Goal: Find specific page/section: Find specific page/section

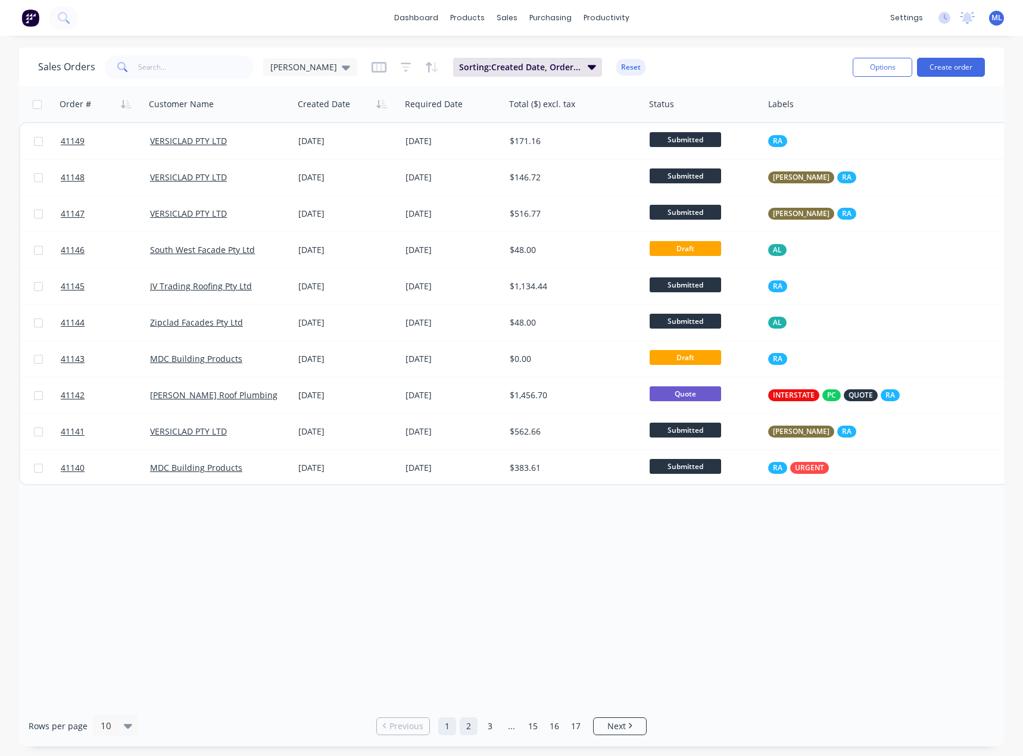
click at [471, 728] on link "2" at bounding box center [469, 726] width 18 height 18
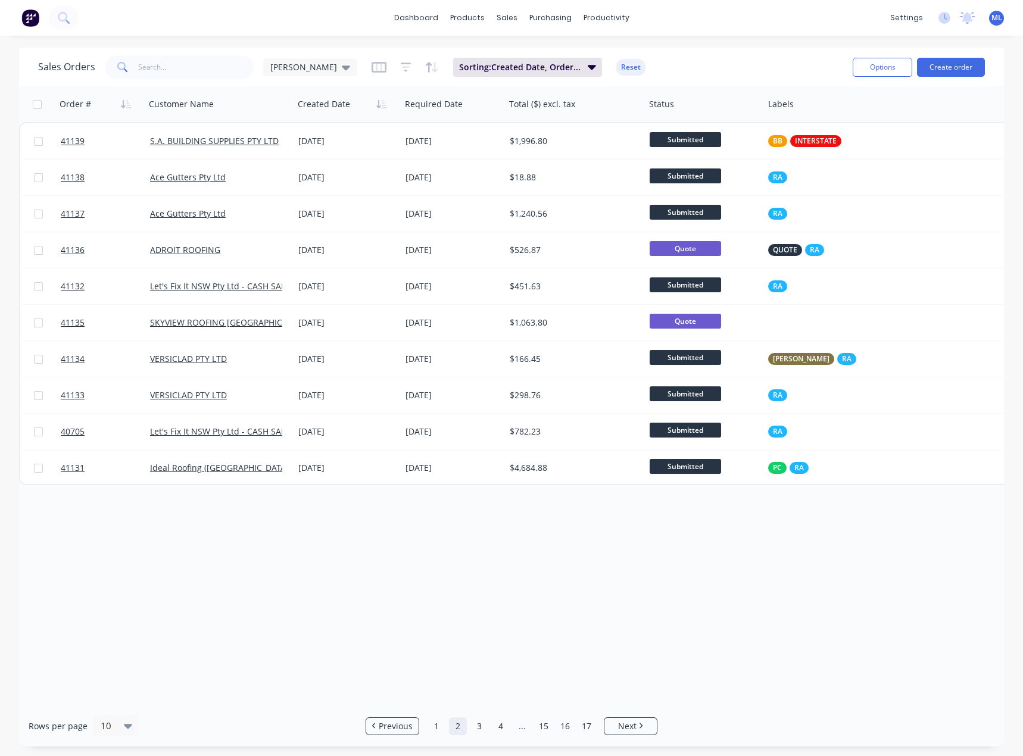
click at [488, 729] on ul "Previous 1 2 3 4 ... 15 16 17 Next" at bounding box center [511, 726] width 301 height 18
click at [485, 733] on link "3" at bounding box center [479, 726] width 18 height 18
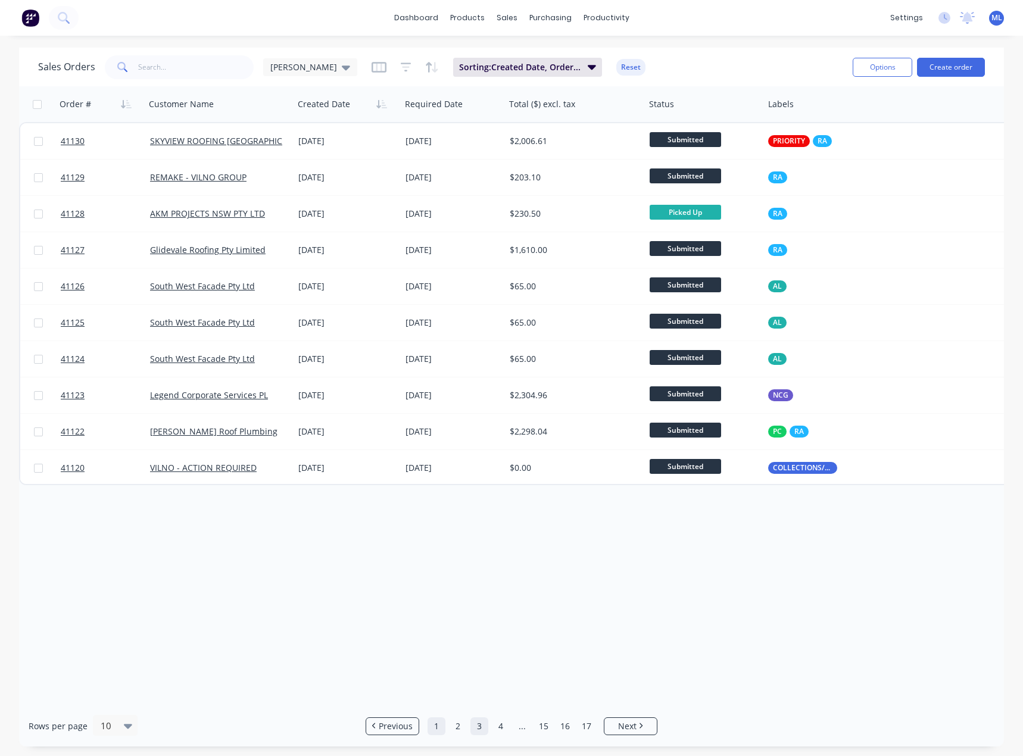
click at [443, 731] on link "1" at bounding box center [436, 726] width 18 height 18
